Goal: Task Accomplishment & Management: Complete application form

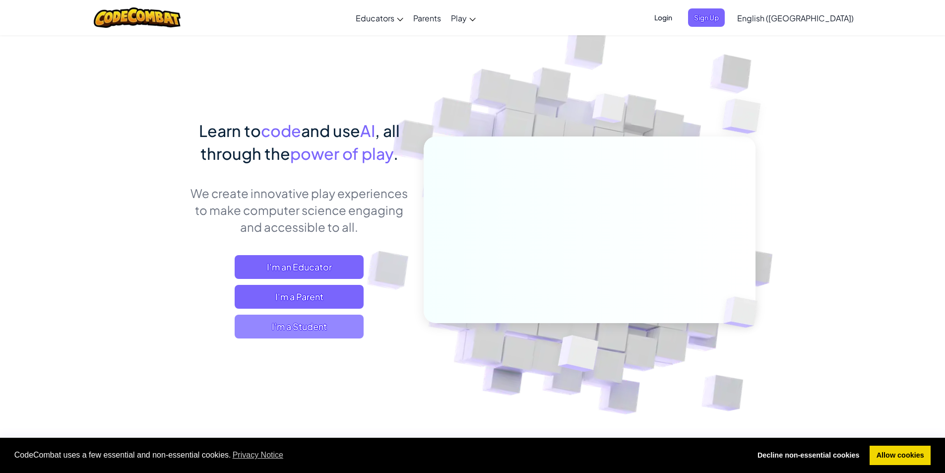
click at [298, 330] on span "I'm a Student" at bounding box center [299, 327] width 129 height 24
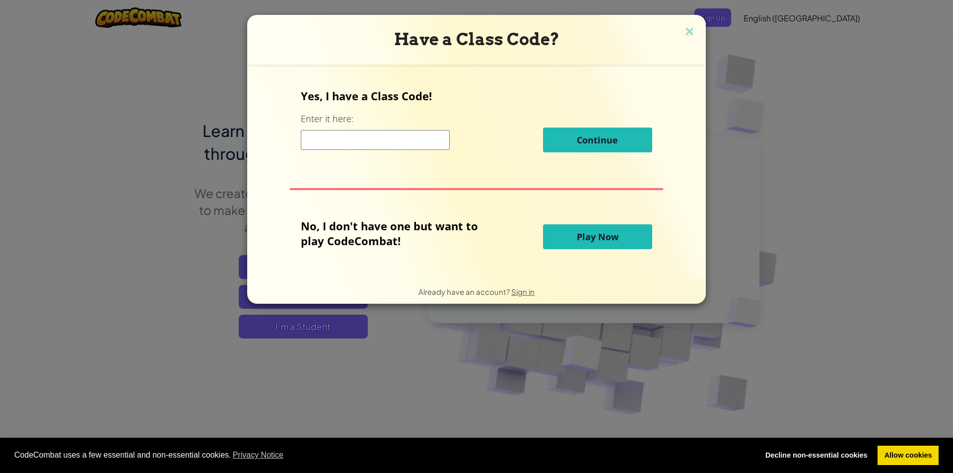
click at [355, 137] on input at bounding box center [375, 140] width 149 height 20
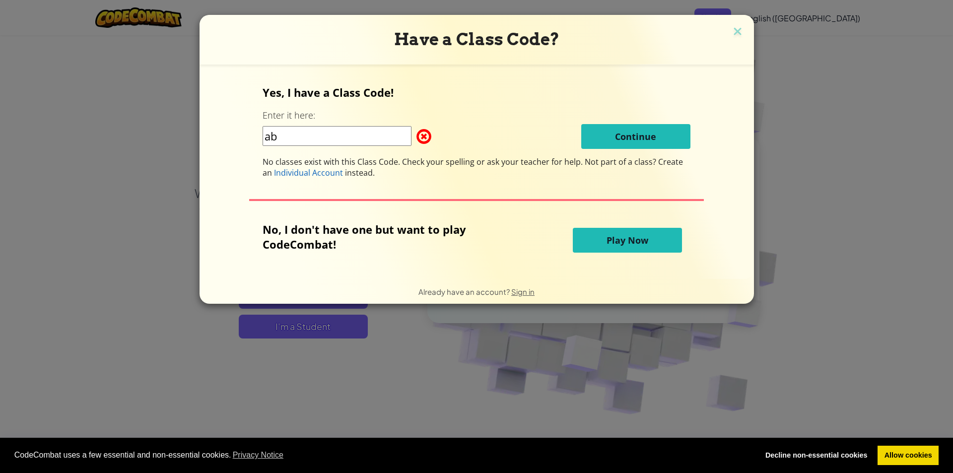
type input "a"
type input "bathlastready"
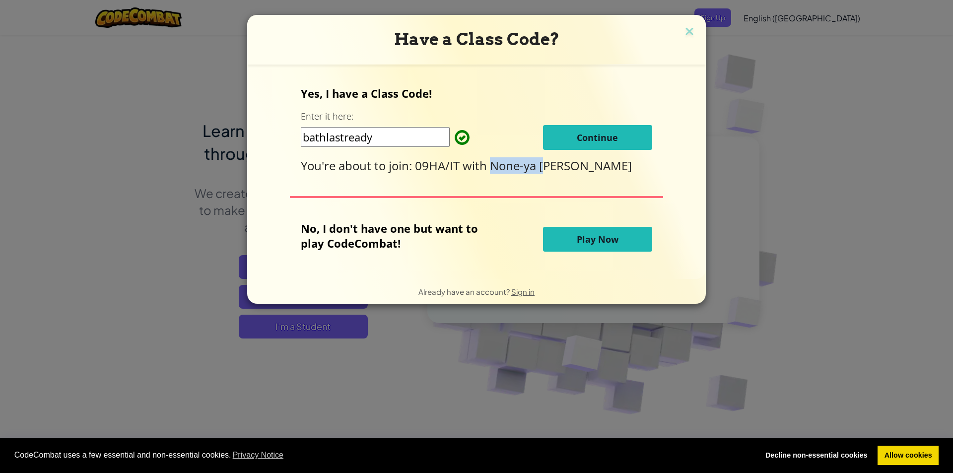
drag, startPoint x: 494, startPoint y: 169, endPoint x: 551, endPoint y: 163, distance: 56.9
click at [551, 163] on span "None-ya [PERSON_NAME]" at bounding box center [561, 165] width 142 height 16
click at [526, 151] on div "Yes, I have a Class Code! Enter it here: bathlastready Continue You're about to…" at bounding box center [476, 130] width 351 height 88
click at [601, 136] on span "Continue" at bounding box center [596, 137] width 41 height 12
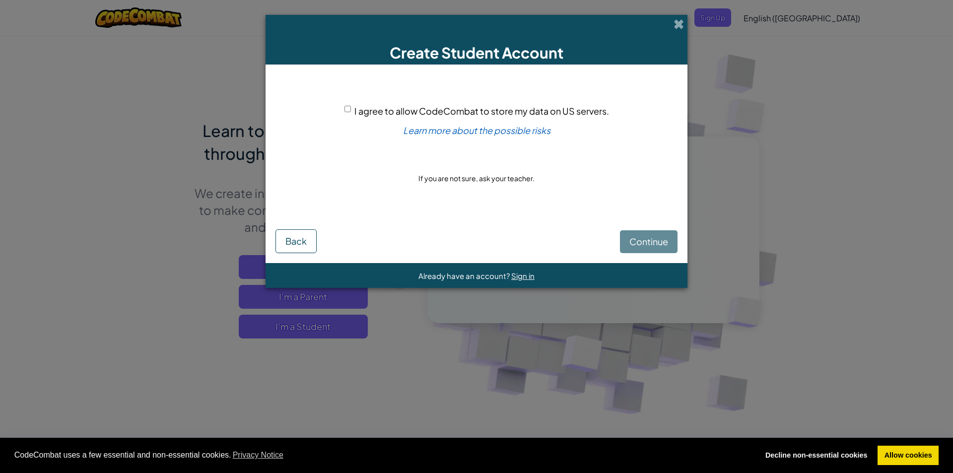
click at [351, 105] on div "I agree to allow CodeCombat to store my data on US servers." at bounding box center [476, 111] width 264 height 14
click at [343, 109] on div "I agree to allow CodeCombat to store my data on US servers. Learn more about th…" at bounding box center [476, 144] width 402 height 140
click at [350, 108] on input "I agree to allow CodeCombat to store my data on US servers." at bounding box center [347, 109] width 6 height 6
checkbox input "true"
click at [669, 236] on button "Continue" at bounding box center [649, 241] width 58 height 23
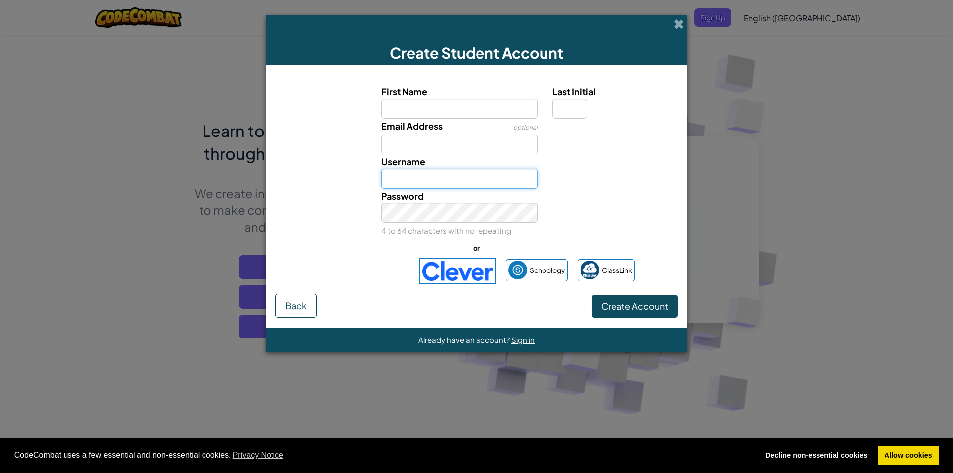
click at [476, 183] on input "Username" at bounding box center [459, 179] width 157 height 20
type input "rommyburke47"
drag, startPoint x: 475, startPoint y: 183, endPoint x: 338, endPoint y: 192, distance: 137.7
click at [339, 192] on div "First Name Last Initial Email Address optional Username rommyburke47 Username a…" at bounding box center [476, 160] width 397 height 153
type input "willwield"
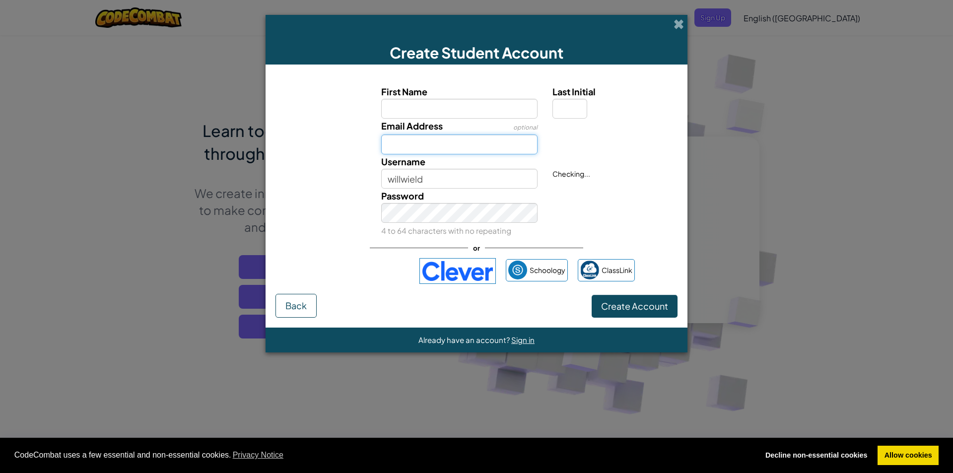
click at [457, 153] on input "Email Address" at bounding box center [459, 144] width 157 height 20
type input "w"
type input "23wwield@students.glebelands.surrrey.sch.uk"
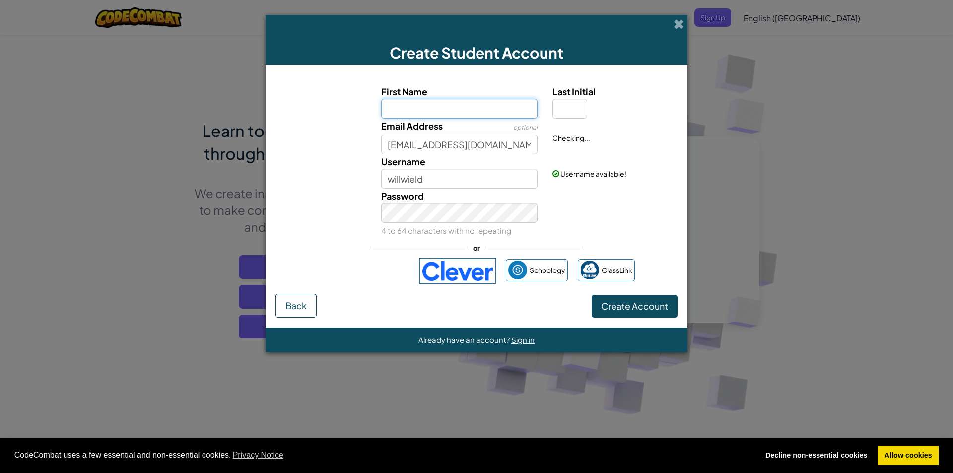
click at [472, 114] on input "First Name" at bounding box center [459, 109] width 157 height 20
type input "will"
type input "Will"
click at [566, 108] on input "Last Initial" at bounding box center [569, 109] width 35 height 20
type input "w"
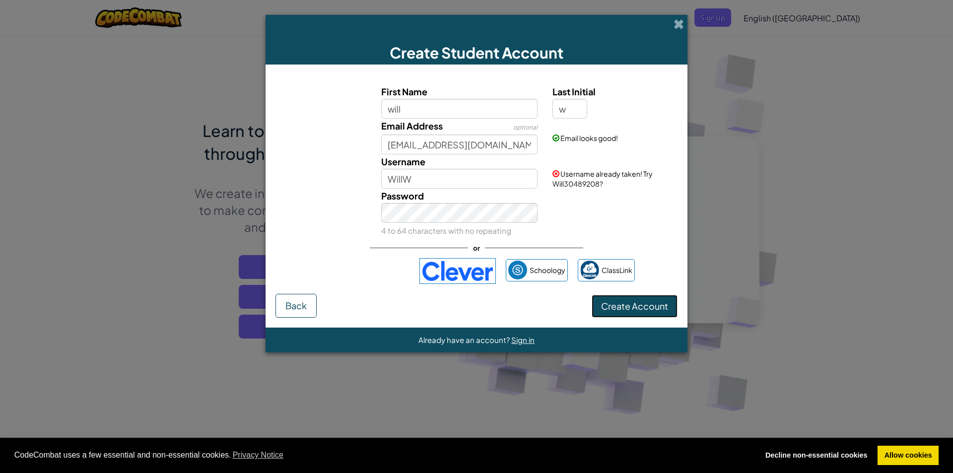
click at [638, 300] on button "Create Account" at bounding box center [634, 306] width 86 height 23
click at [468, 172] on input "WillW" at bounding box center [459, 179] width 157 height 20
type input "WillWield"
click at [640, 308] on button "Create Account" at bounding box center [634, 306] width 86 height 23
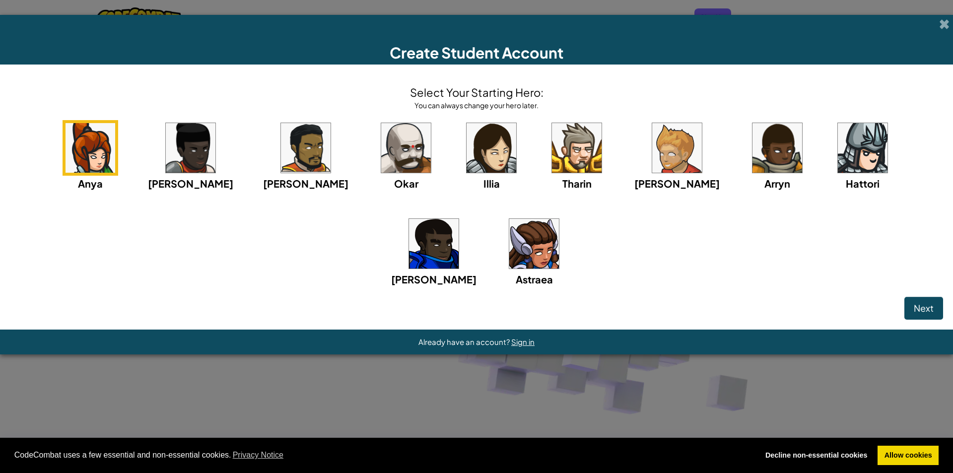
click at [641, 305] on div "Next" at bounding box center [476, 308] width 933 height 23
click at [381, 165] on img at bounding box center [406, 148] width 50 height 50
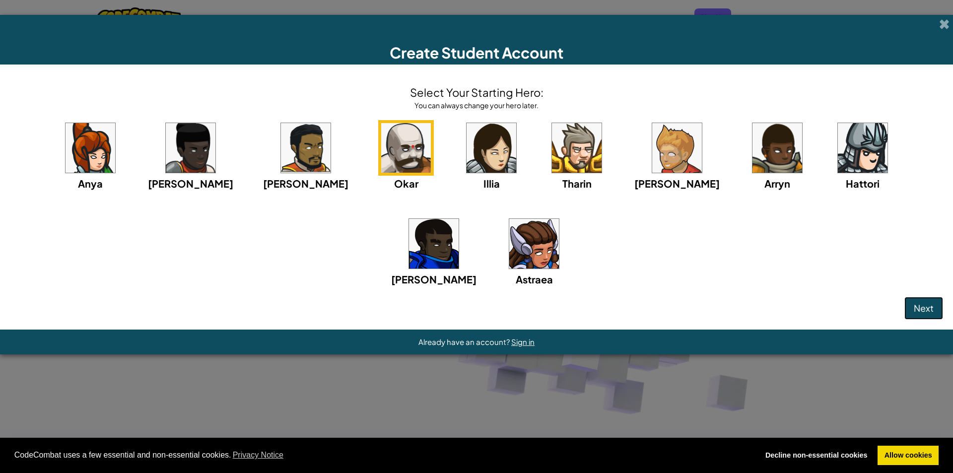
click at [934, 306] on button "Next" at bounding box center [923, 308] width 39 height 23
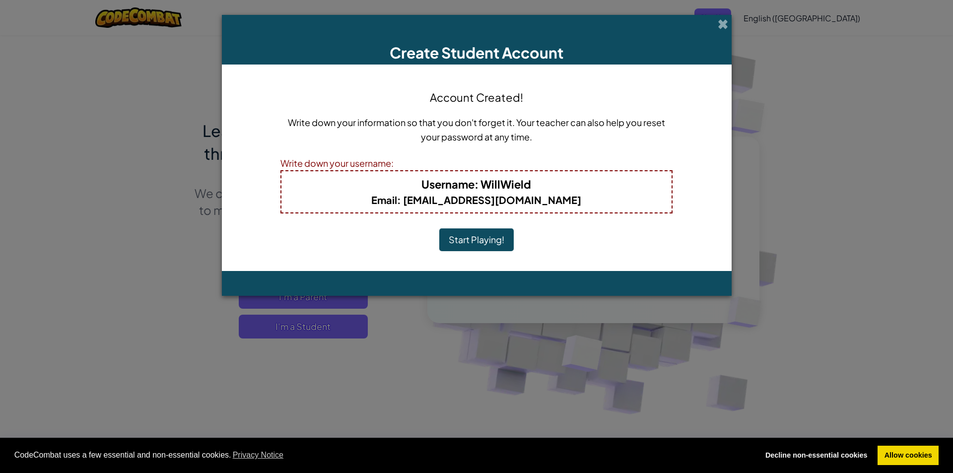
click at [441, 234] on button "Start Playing!" at bounding box center [476, 239] width 74 height 23
